Goal: Information Seeking & Learning: Learn about a topic

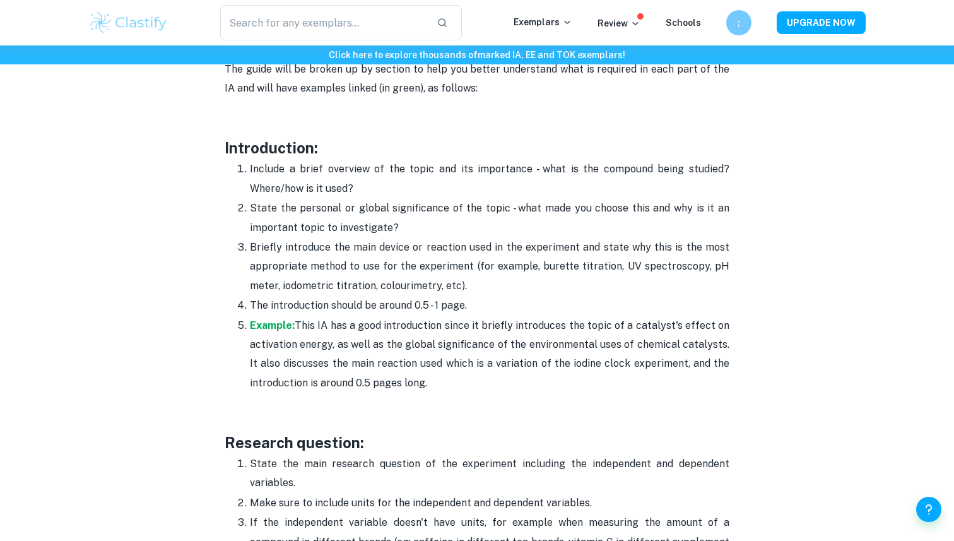
scroll to position [805, 0]
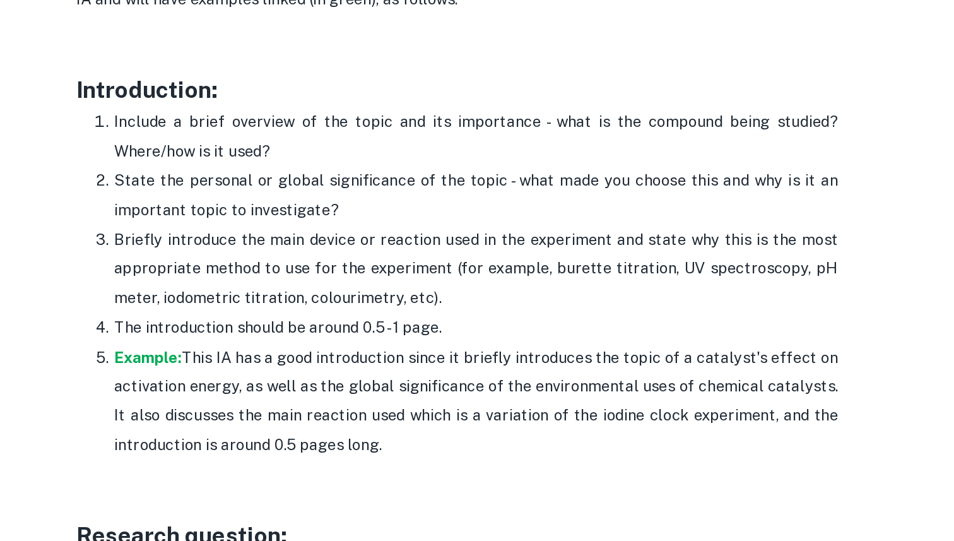
drag, startPoint x: 238, startPoint y: 168, endPoint x: 437, endPoint y: 377, distance: 288.6
click at [437, 377] on ol "Include a brief overview of the topic and its importance - what is the compound…" at bounding box center [477, 274] width 505 height 233
click at [437, 377] on p "Example: This IA has a good introduction since it briefly introduces the topic …" at bounding box center [489, 353] width 479 height 77
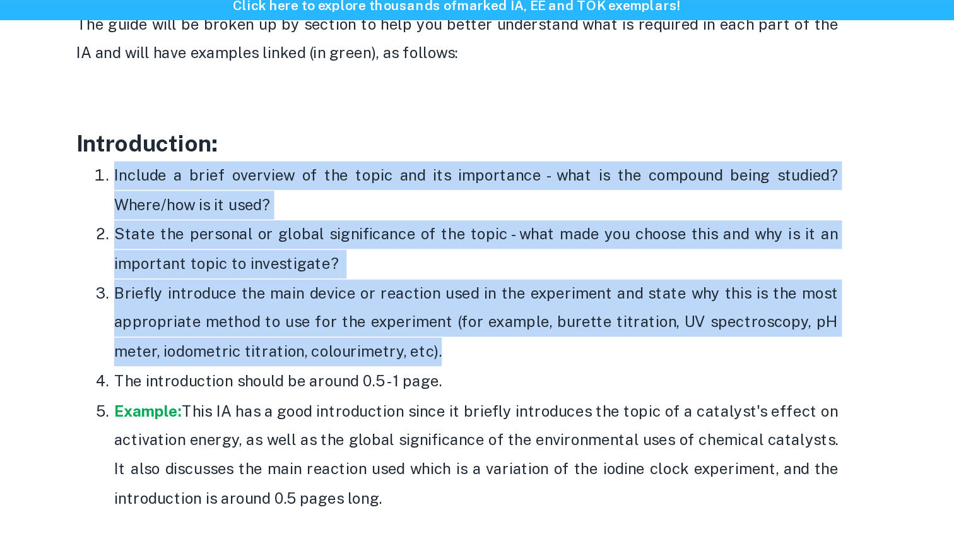
drag, startPoint x: 248, startPoint y: 167, endPoint x: 488, endPoint y: 291, distance: 270.8
click at [488, 291] on ol "Include a brief overview of the topic and its importance - what is the compound…" at bounding box center [477, 274] width 505 height 233
copy ol "Include a brief overview of the topic and its importance - what is the compound…"
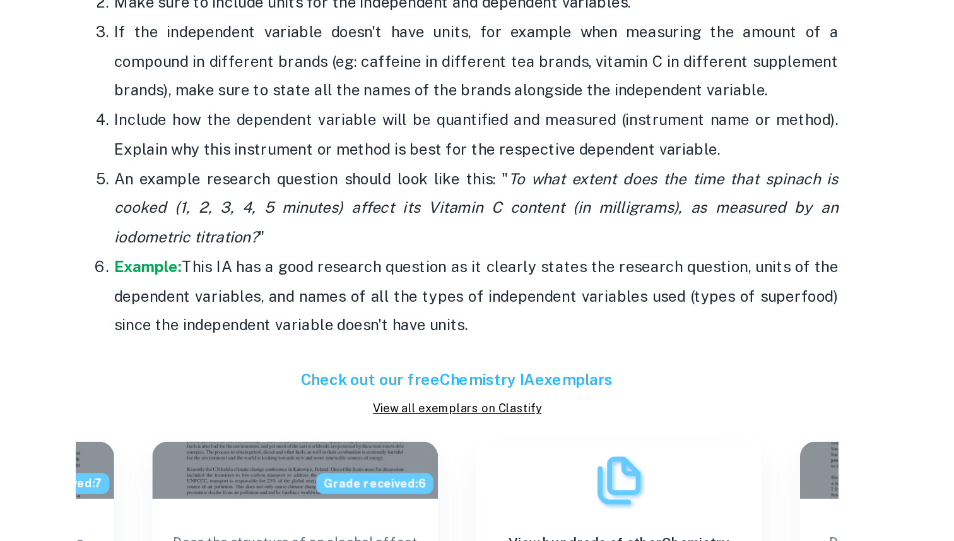
scroll to position [1122, 0]
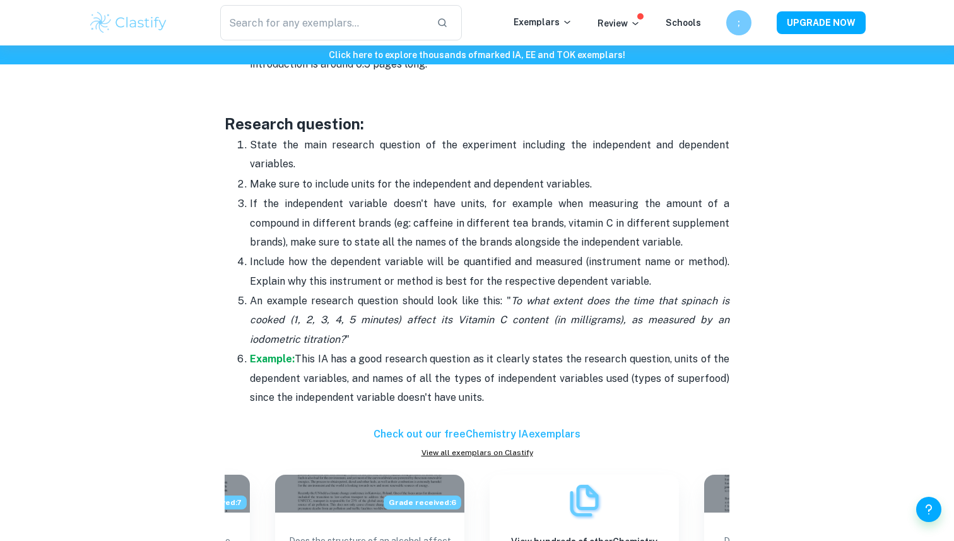
click at [348, 158] on p "State the main research question of the experiment including the independent an…" at bounding box center [489, 155] width 479 height 38
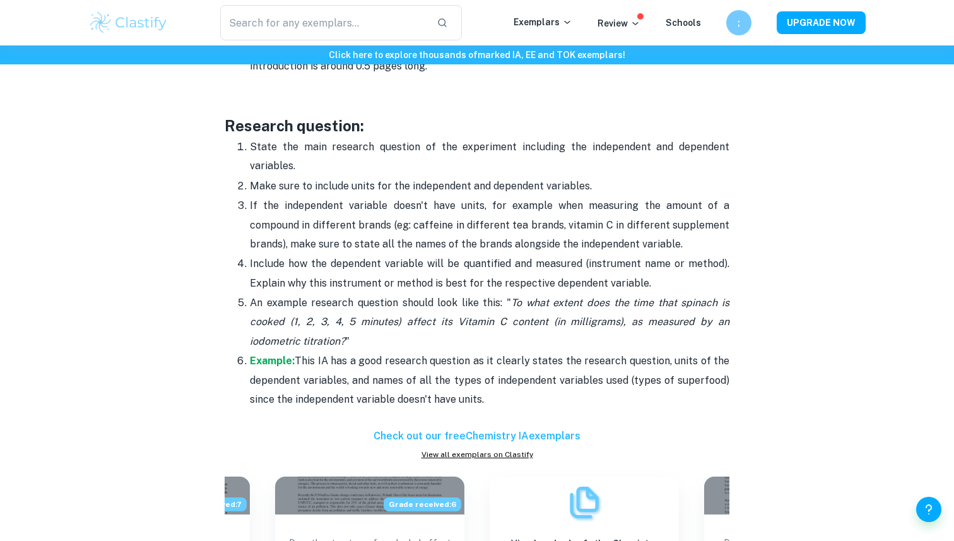
scroll to position [1022, 0]
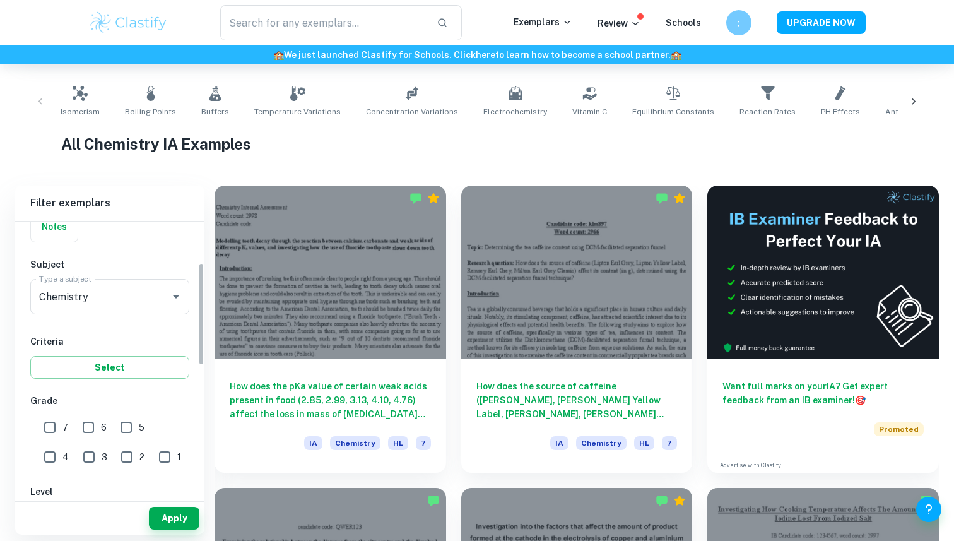
scroll to position [110, 0]
click at [58, 431] on input "7" at bounding box center [49, 425] width 25 height 25
checkbox input "true"
click at [96, 423] on input "6" at bounding box center [88, 425] width 25 height 25
checkbox input "true"
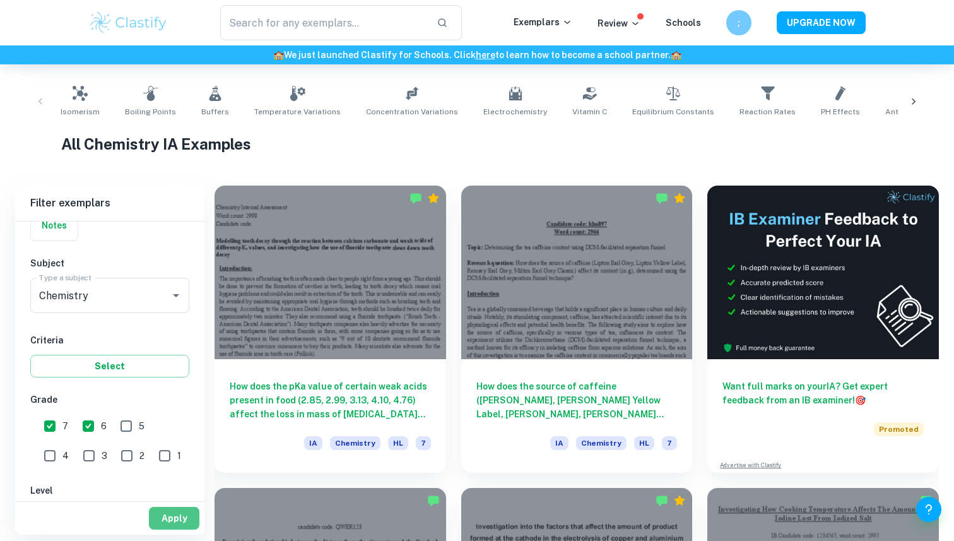
click at [157, 511] on button "Apply" at bounding box center [174, 517] width 50 height 23
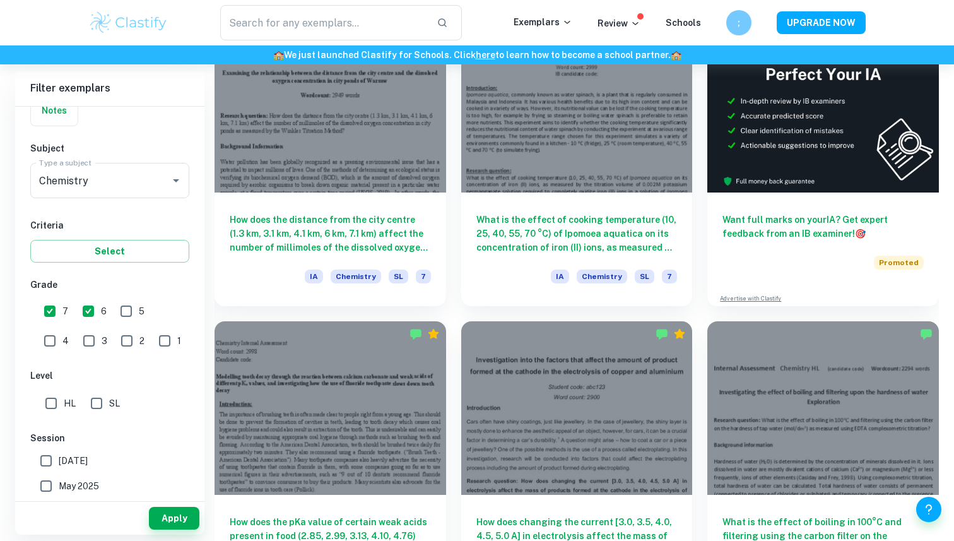
scroll to position [402, 0]
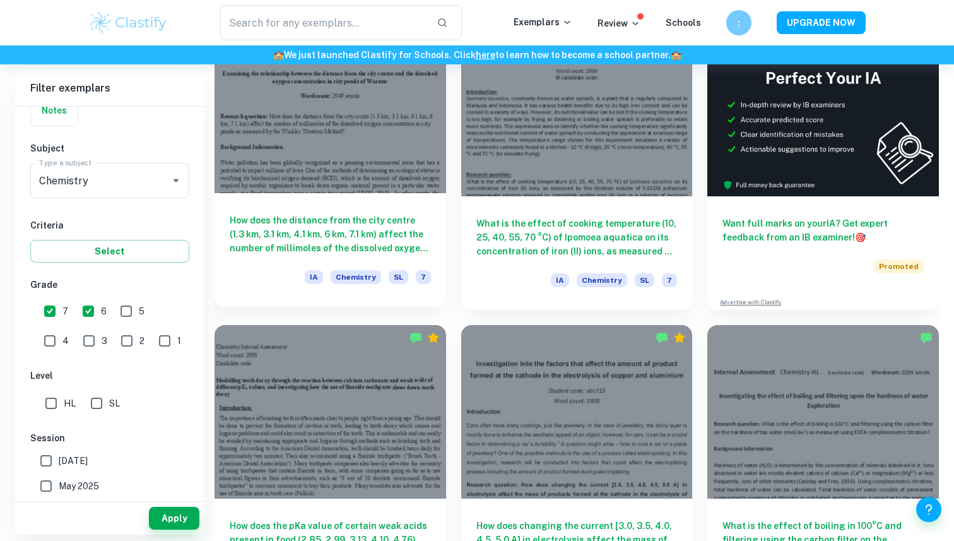
click at [386, 141] on div at bounding box center [329, 106] width 231 height 173
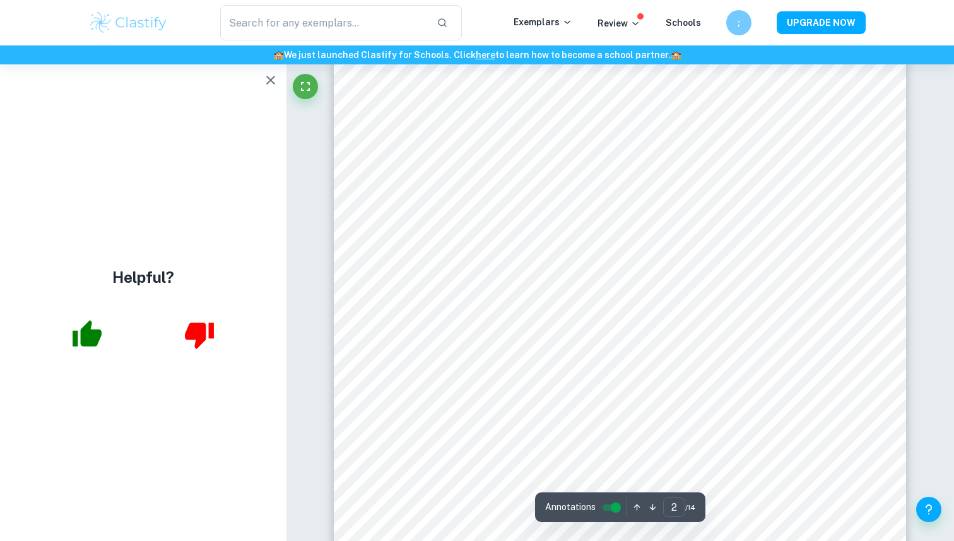
scroll to position [947, 0]
click at [271, 80] on icon "button" at bounding box center [270, 80] width 9 height 9
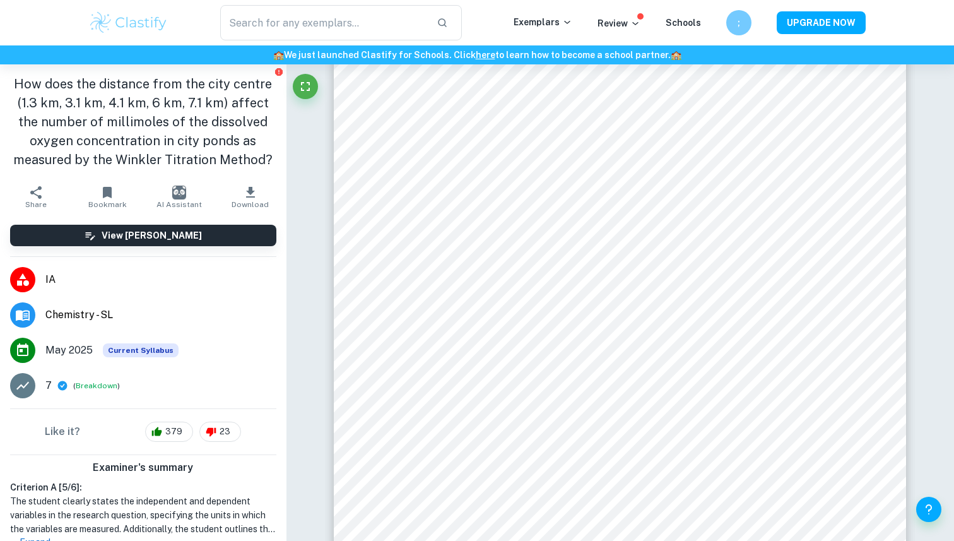
scroll to position [949, 0]
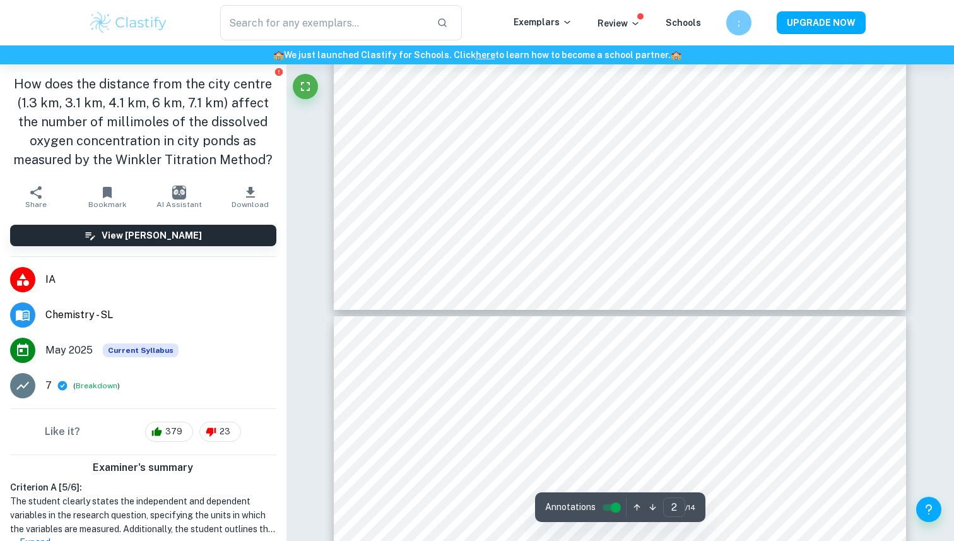
type input "3"
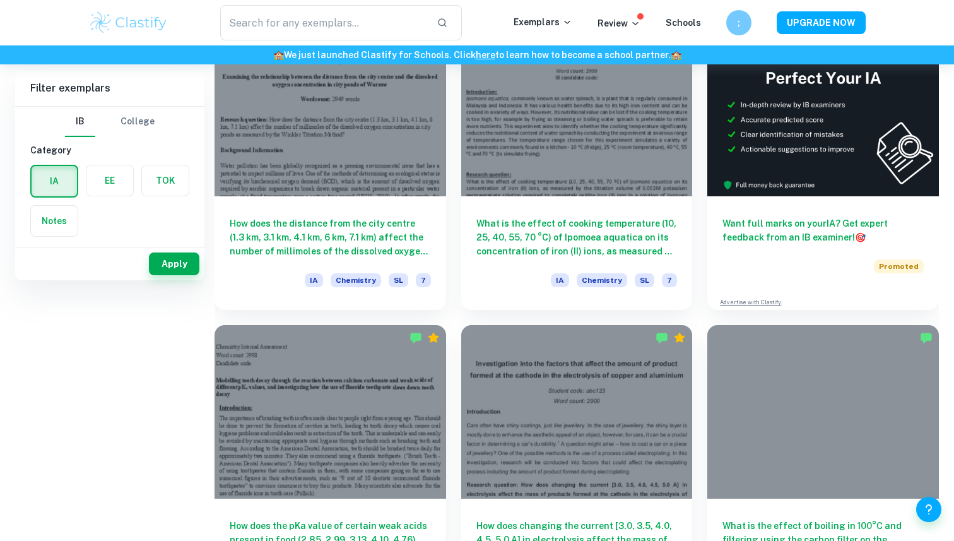
scroll to position [100, 0]
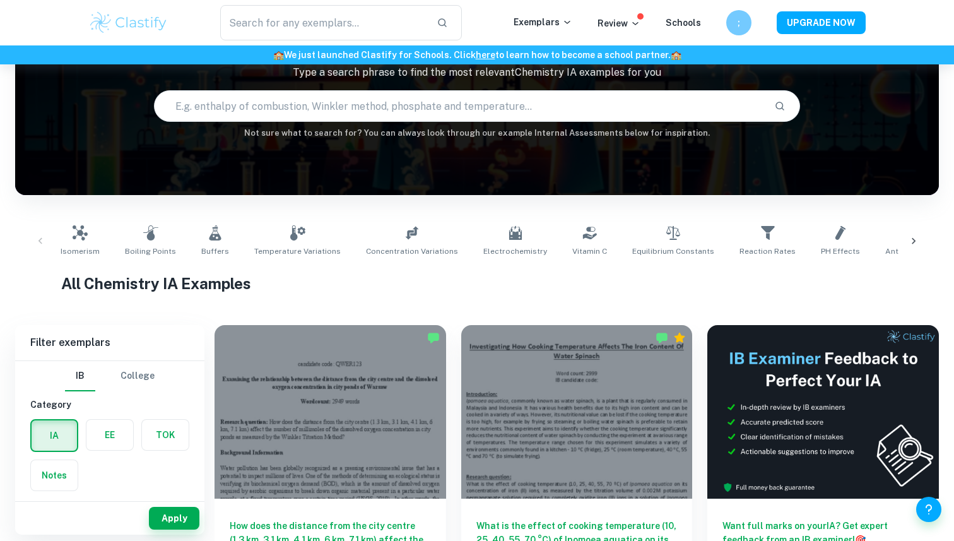
click at [604, 110] on input "text" at bounding box center [460, 105] width 610 height 35
click at [597, 112] on input "text" at bounding box center [460, 105] width 610 height 35
type input "concentration of hydrochloric acid"
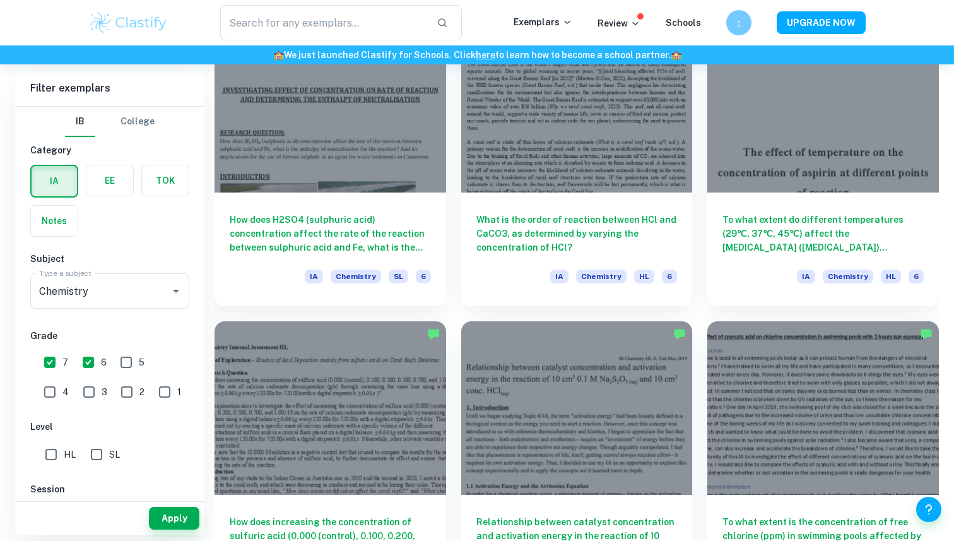
scroll to position [1318, 0]
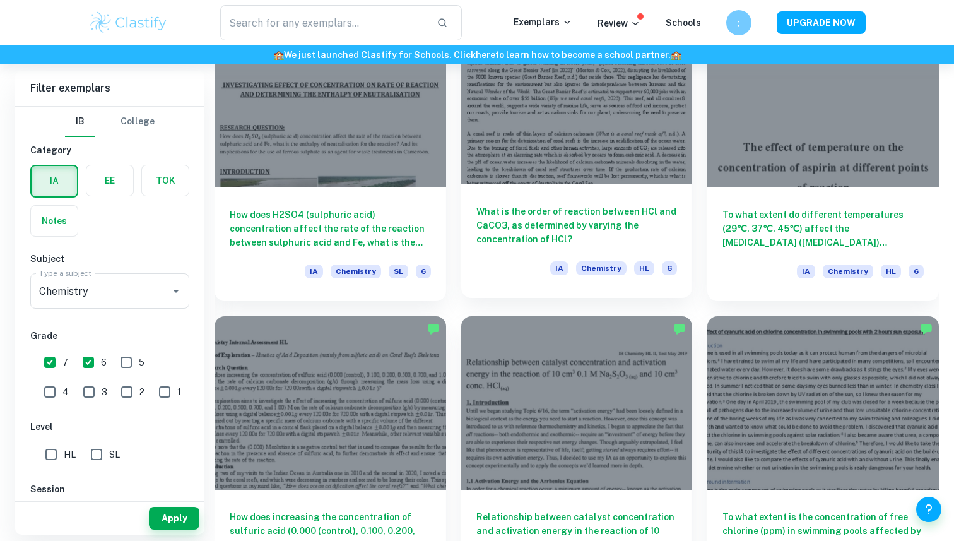
click at [529, 240] on h6 "What is the order of reaction between HCl and CaCO3, as determined by varying t…" at bounding box center [576, 225] width 201 height 42
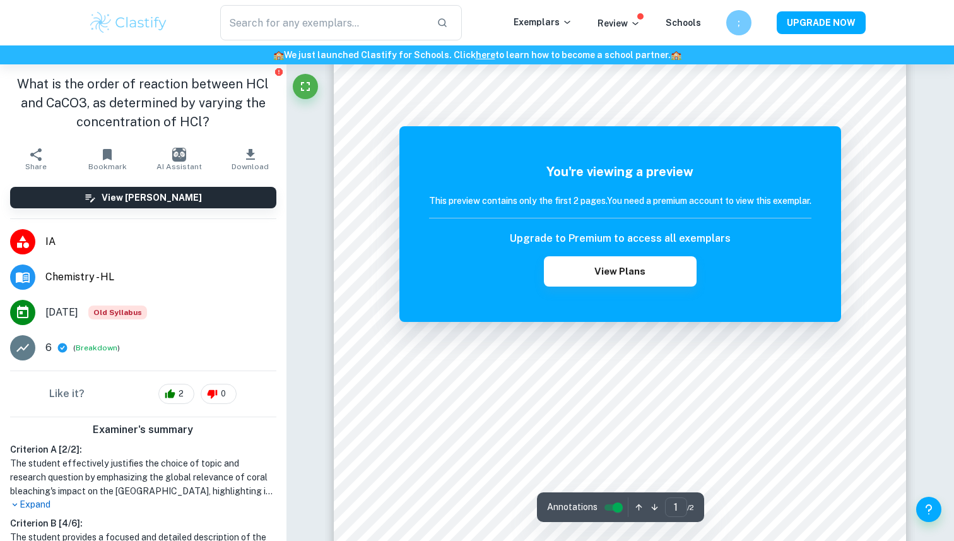
scroll to position [232, 0]
